Goal: Task Accomplishment & Management: Manage account settings

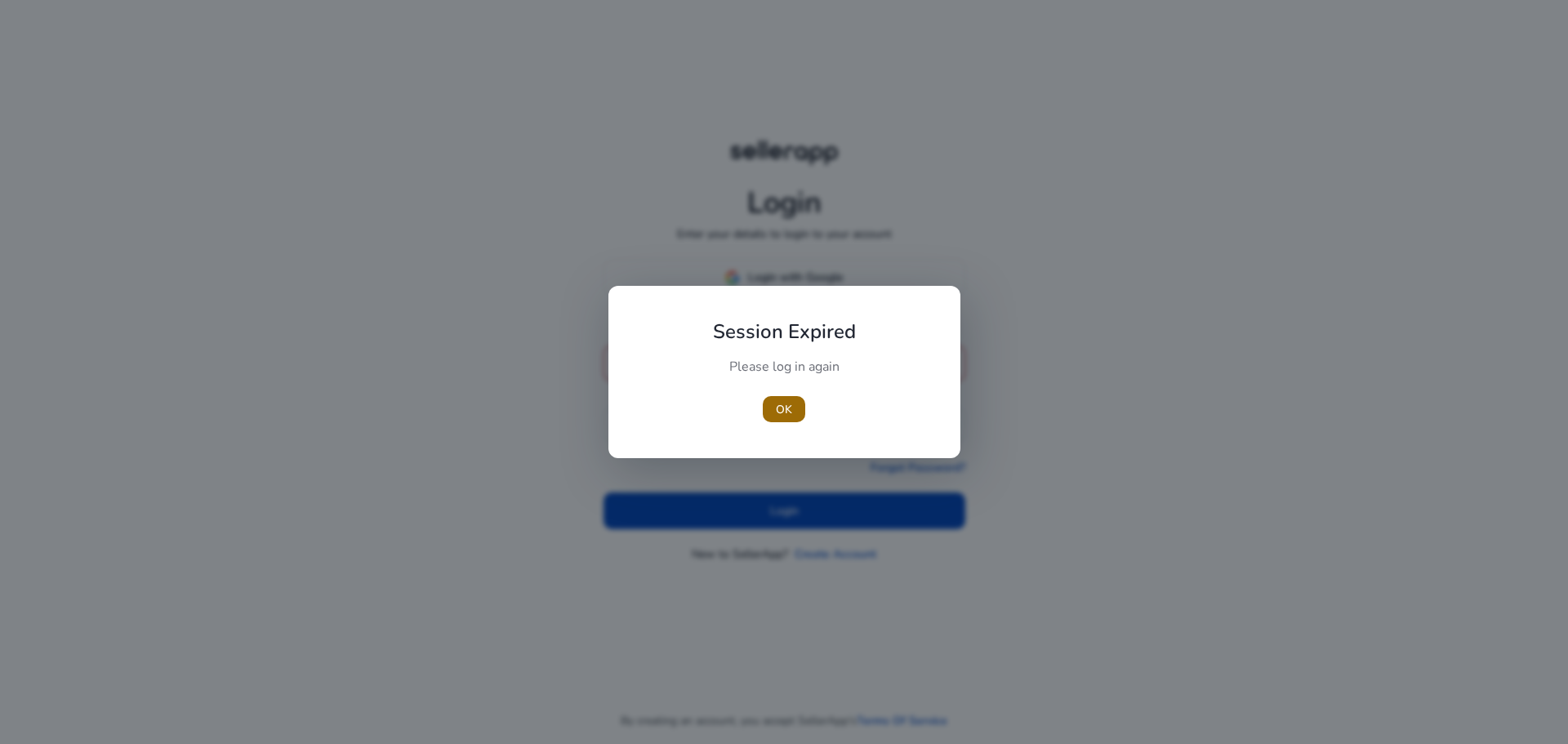
click at [803, 407] on span "button" at bounding box center [784, 409] width 42 height 39
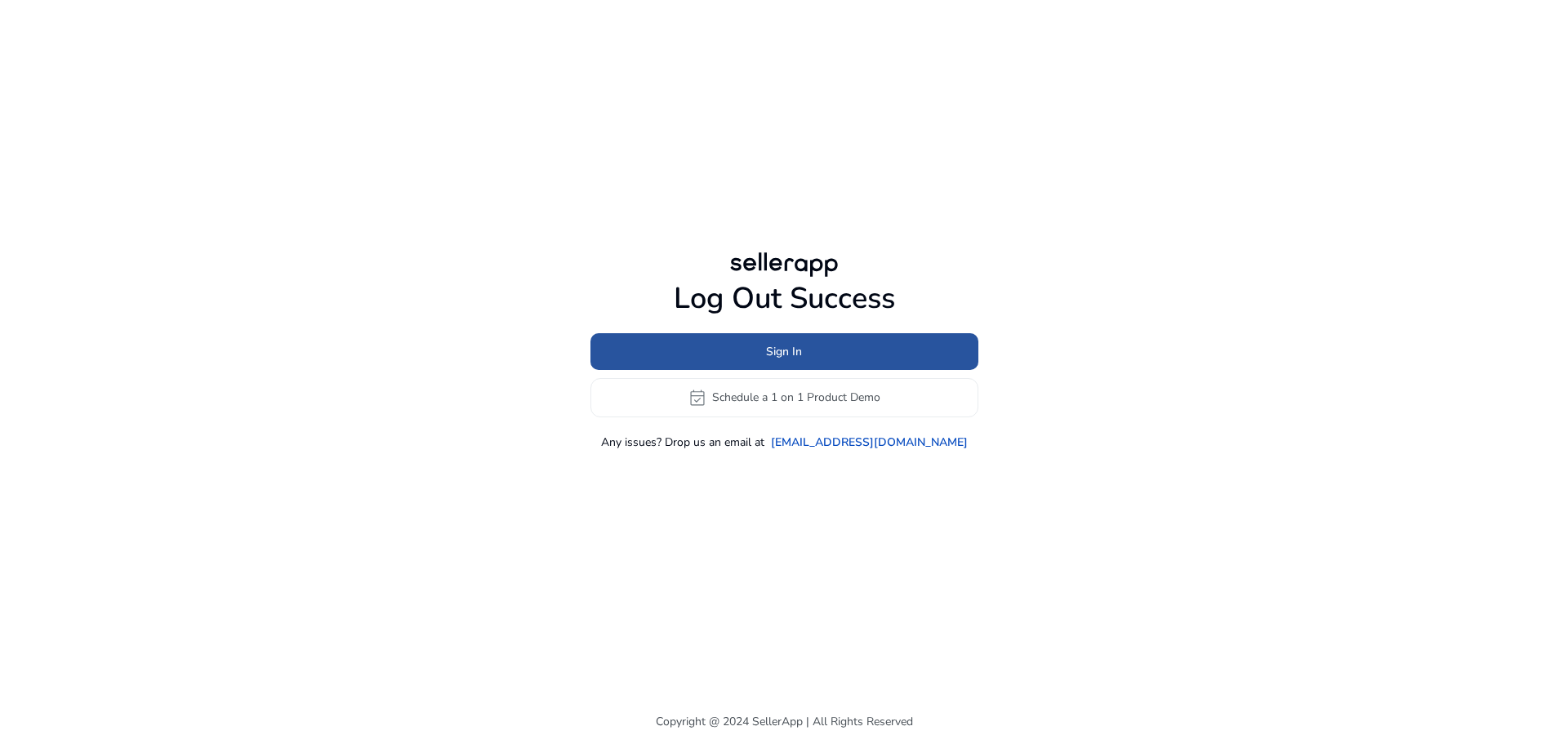
click at [807, 359] on span at bounding box center [784, 351] width 388 height 39
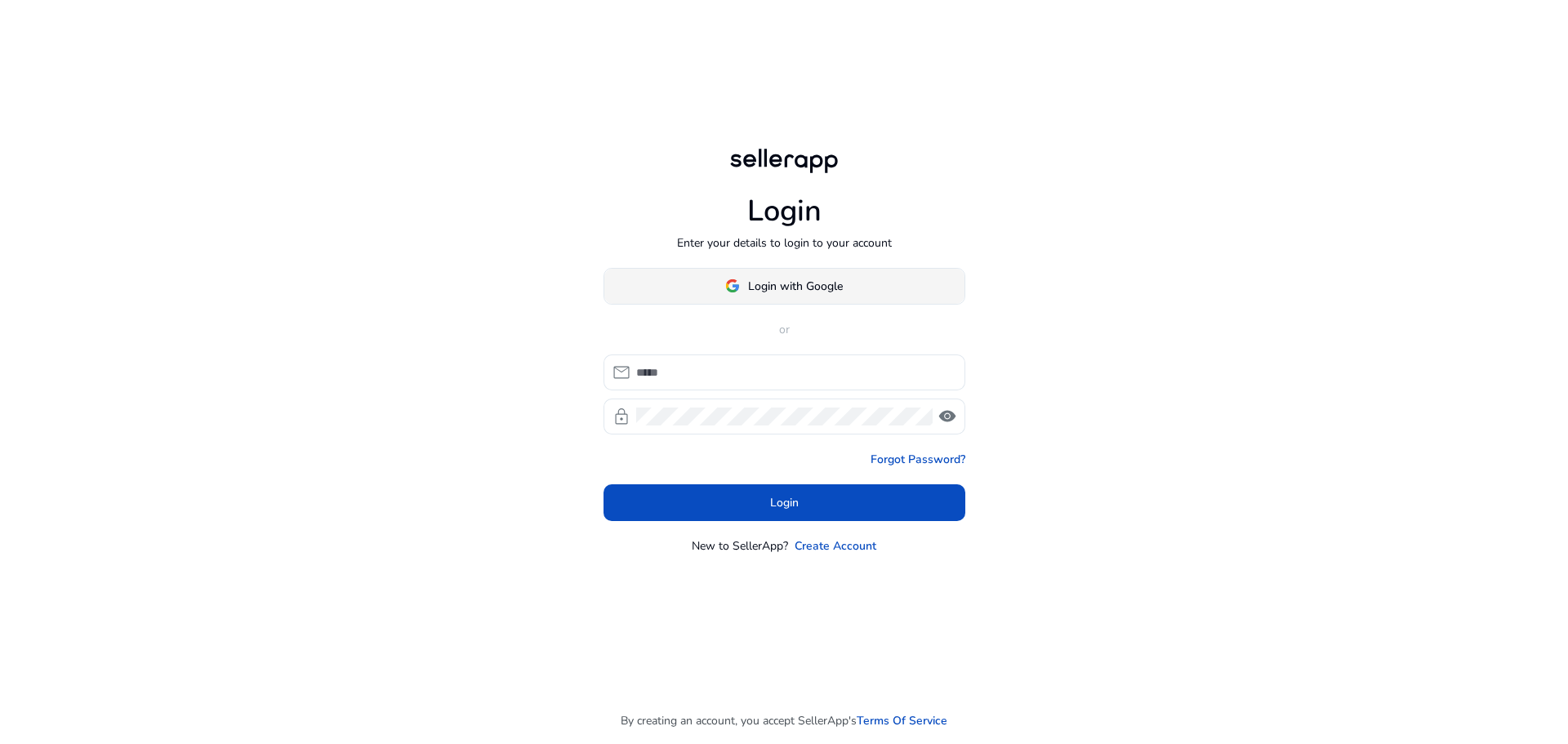
click at [784, 289] on span "Login with Google" at bounding box center [796, 286] width 95 height 18
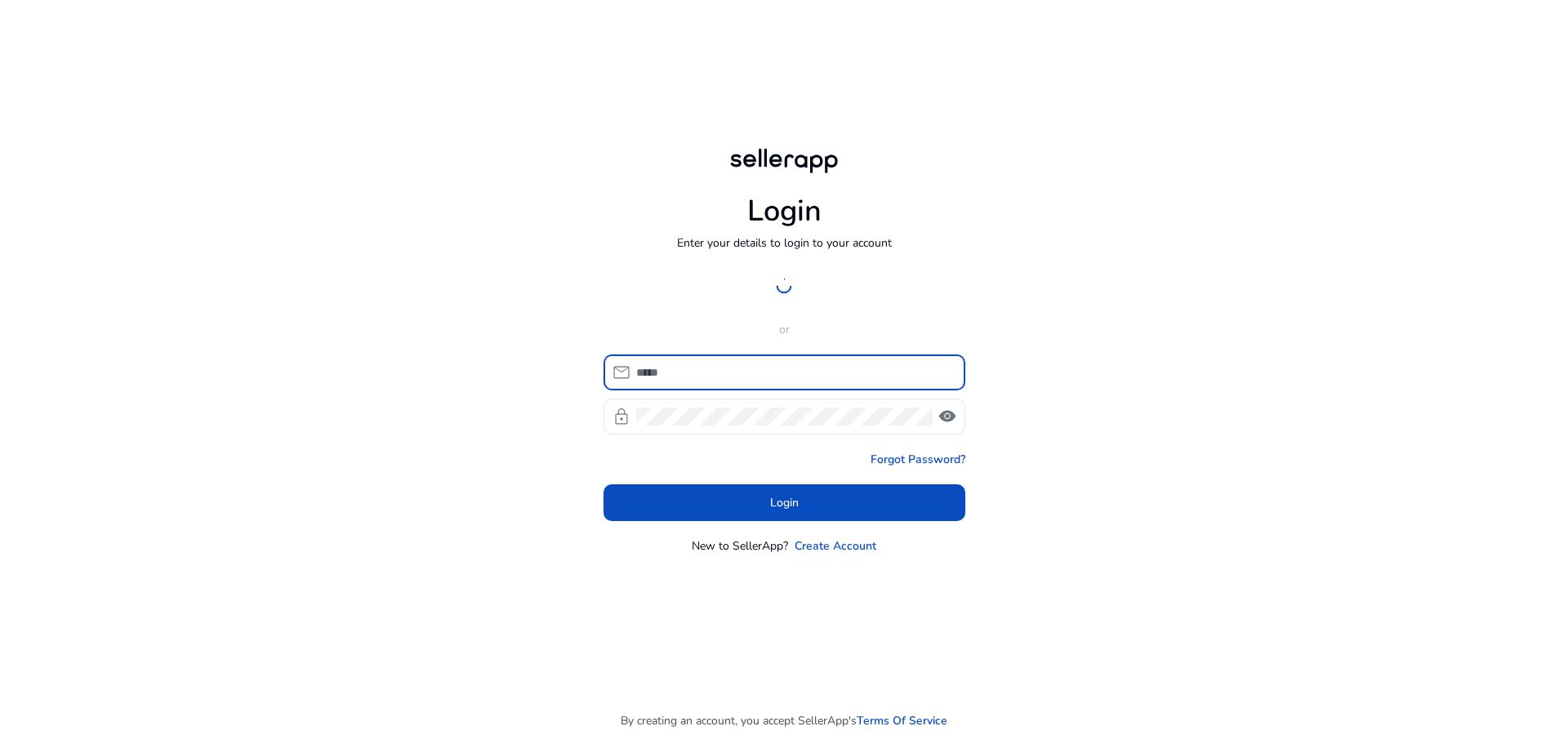
click at [761, 376] on input at bounding box center [794, 372] width 316 height 18
type input "**********"
click at [841, 302] on div at bounding box center [784, 286] width 362 height 37
